Goal: Check status: Check status

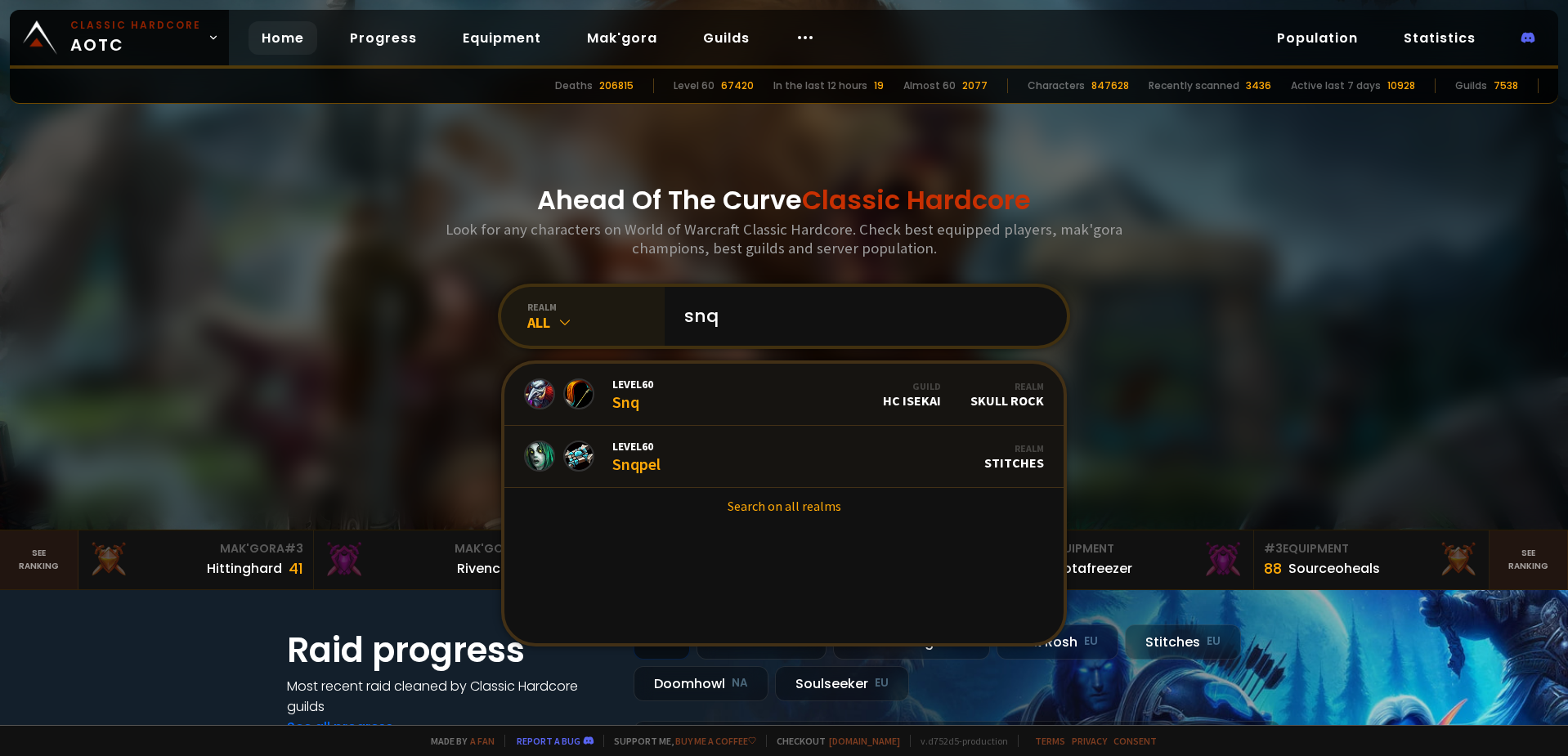
type input "snq"
click at [557, 316] on icon at bounding box center [565, 322] width 16 height 16
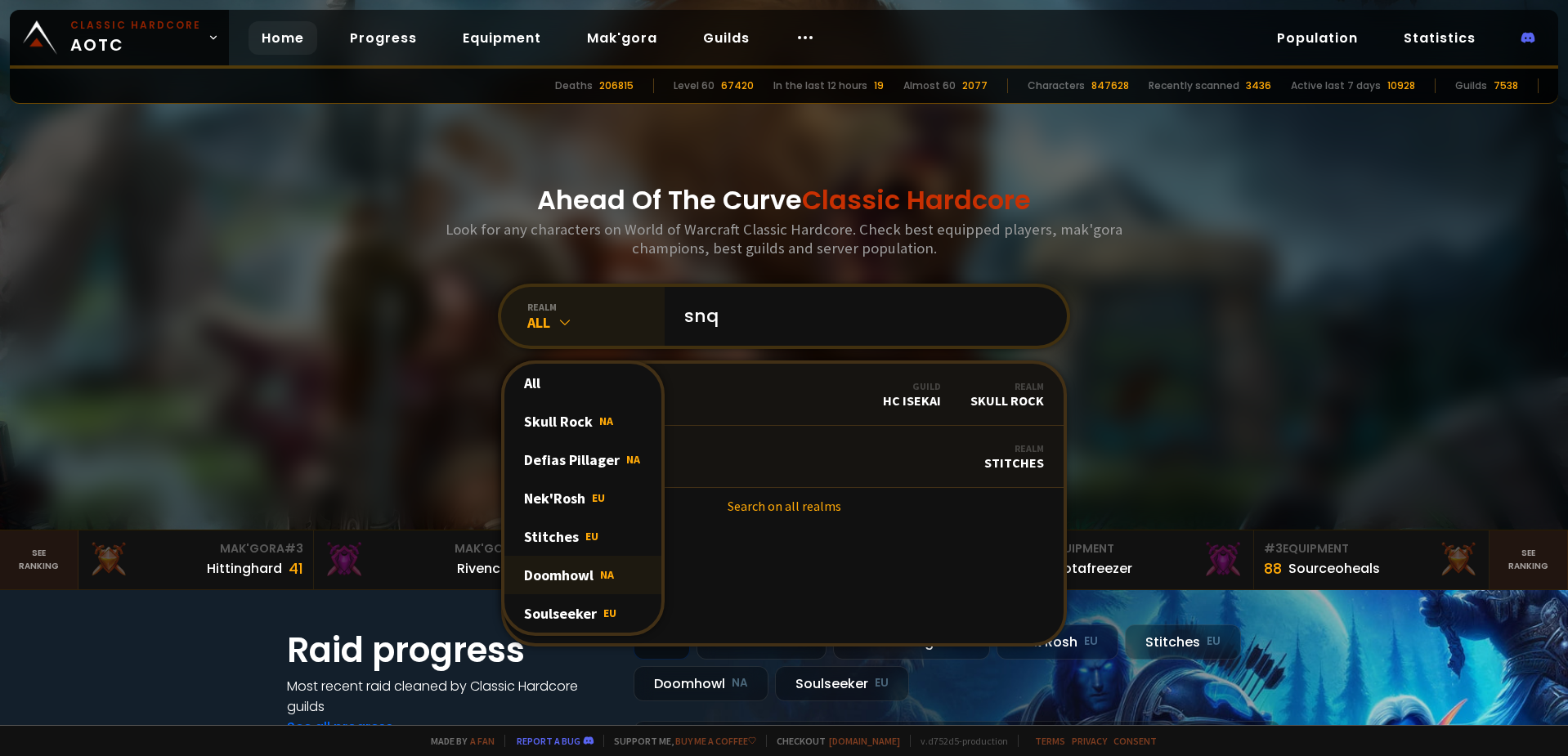
click at [570, 574] on div "Doomhowl NA" at bounding box center [583, 574] width 157 height 39
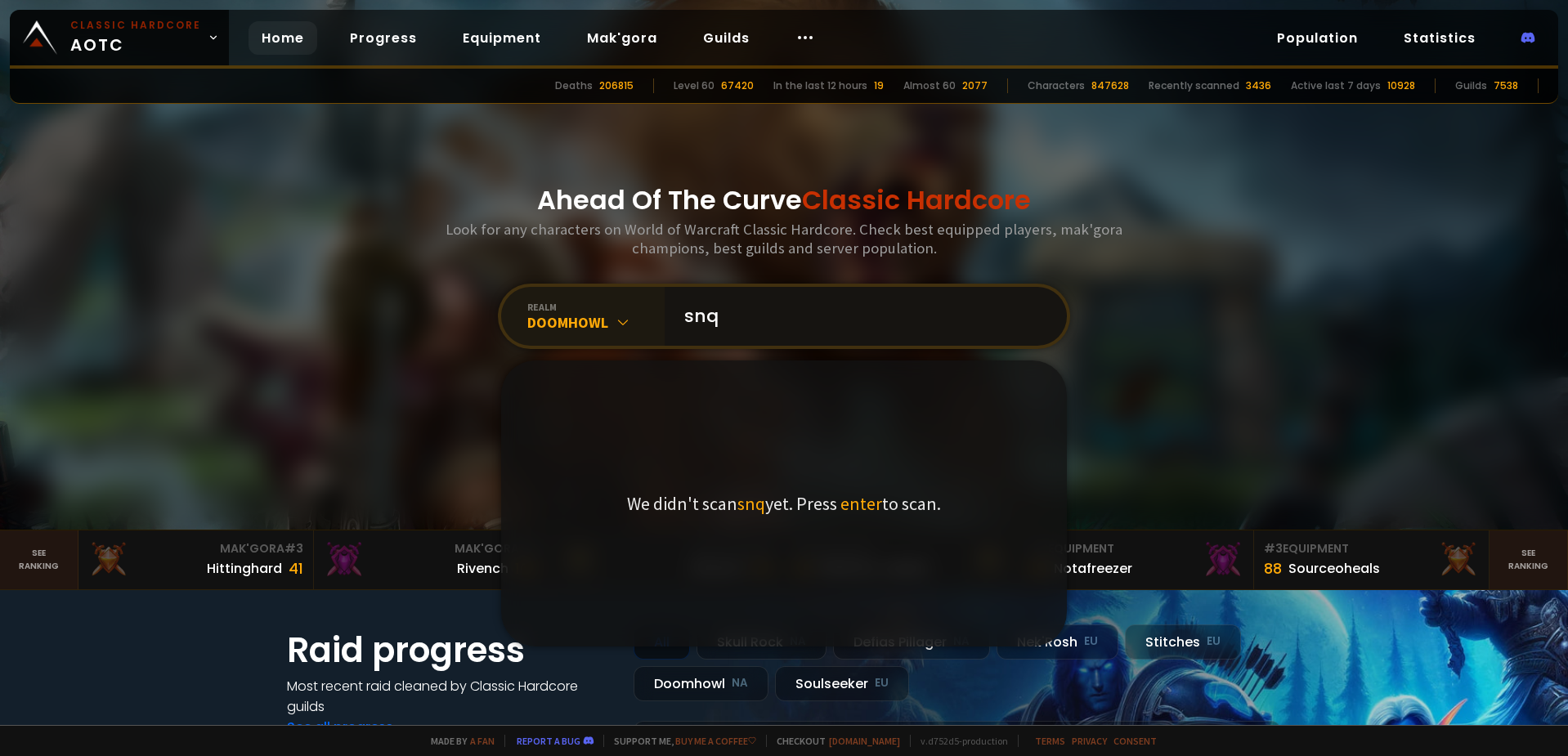
click at [778, 316] on input "snq" at bounding box center [861, 316] width 373 height 59
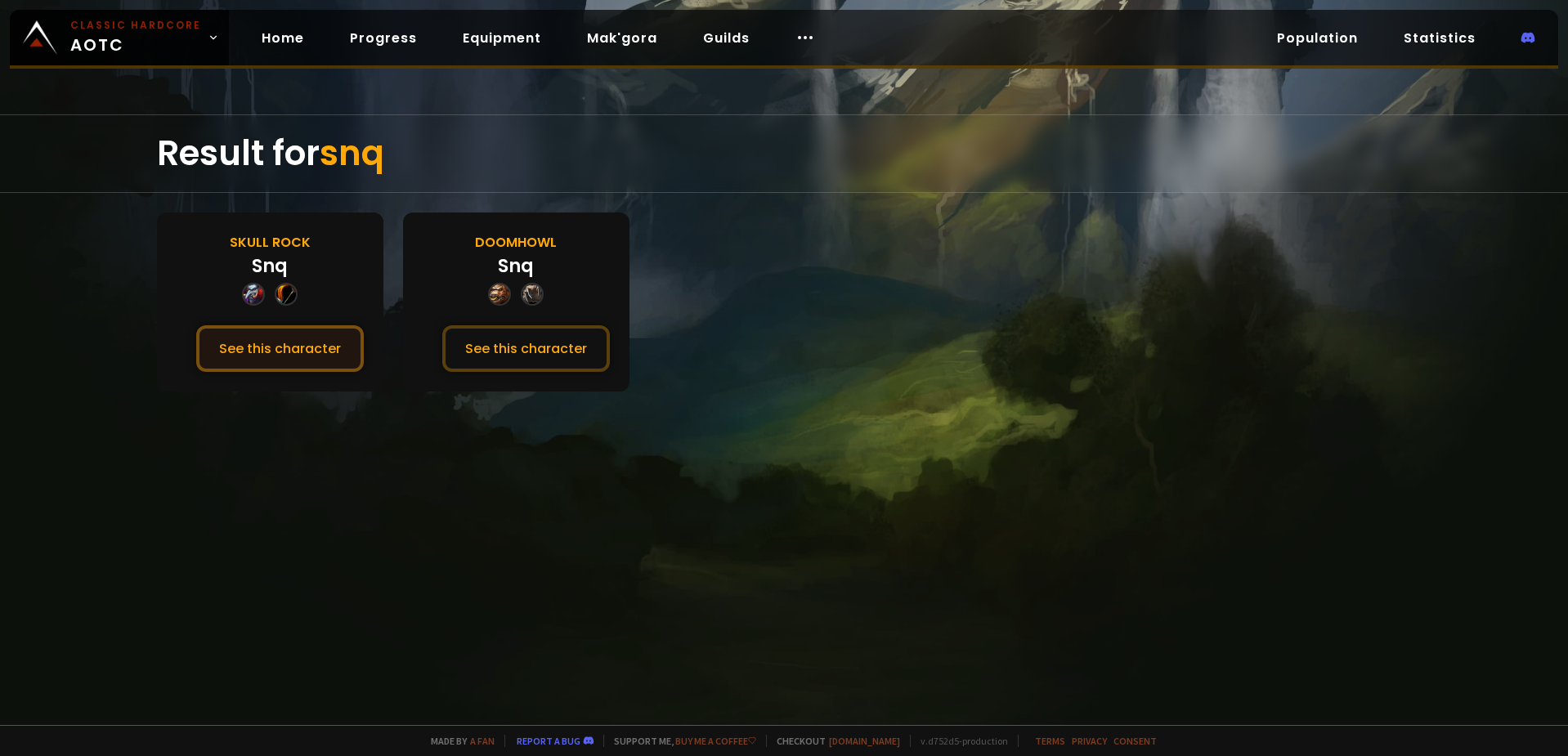
click at [268, 351] on button "See this character" at bounding box center [280, 348] width 168 height 47
